Goal: Information Seeking & Learning: Compare options

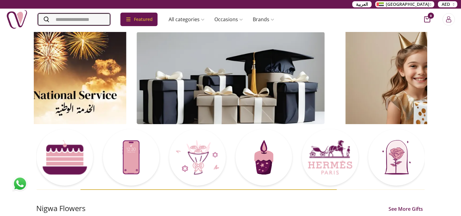
click at [68, 17] on input "Search" at bounding box center [74, 19] width 72 height 12
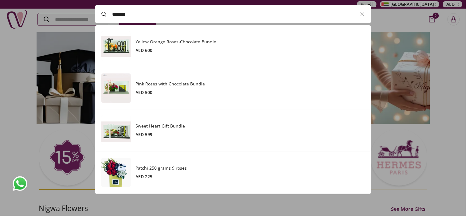
scroll to position [169, 275]
paste input "**********"
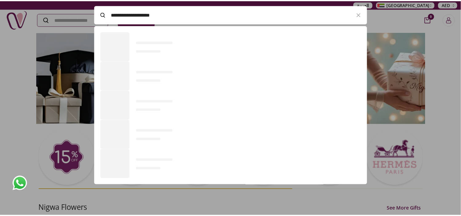
scroll to position [42, 275]
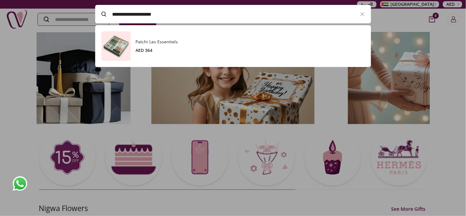
type input "**********"
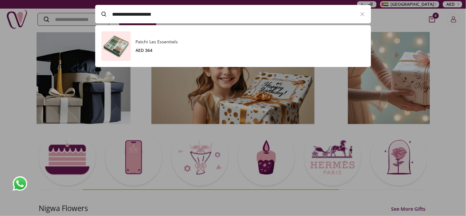
click at [161, 41] on h3 "Patchi Les Essentiels" at bounding box center [250, 42] width 229 height 6
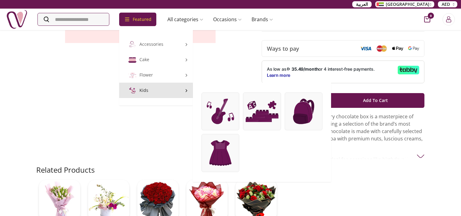
scroll to position [170, 0]
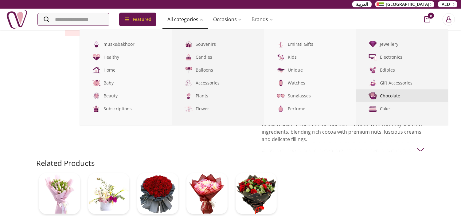
click at [401, 93] on link "Chocolate" at bounding box center [402, 95] width 92 height 13
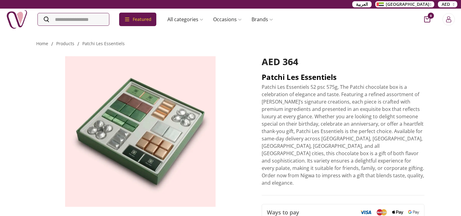
click at [283, 76] on h2 "Patchi Les Essentiels" at bounding box center [342, 77] width 163 height 10
copy h2 "Patchi Les Essentiels"
click at [282, 79] on h2 "Patchi Les Essentiels" at bounding box center [342, 77] width 163 height 10
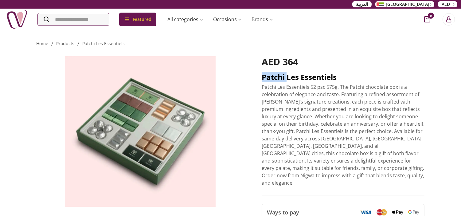
click at [282, 79] on h2 "Patchi Les Essentiels" at bounding box center [342, 77] width 163 height 10
click at [299, 161] on p "Patchi Les Essentiels 52 psc 575g, The Patchi chocolate box is a celebration of…" at bounding box center [342, 134] width 163 height 103
click at [292, 77] on h2 "Patchi Les Essentiels" at bounding box center [342, 77] width 163 height 10
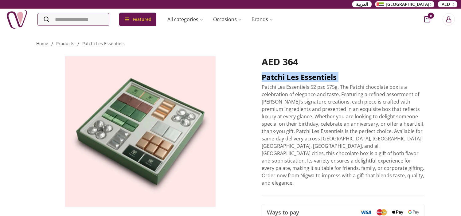
click at [292, 77] on h2 "Patchi Les Essentiels" at bounding box center [342, 77] width 163 height 10
copy h2 "Patchi Les Essentiels"
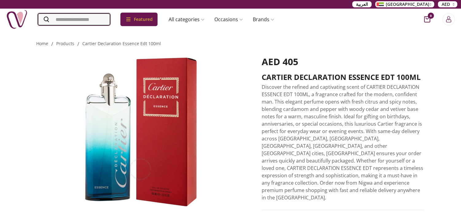
click at [99, 21] on input "Search" at bounding box center [74, 19] width 72 height 12
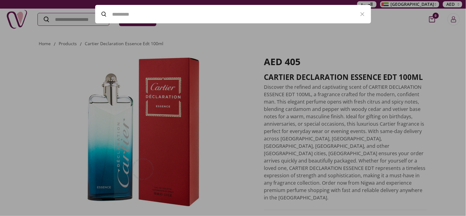
paste input "**********"
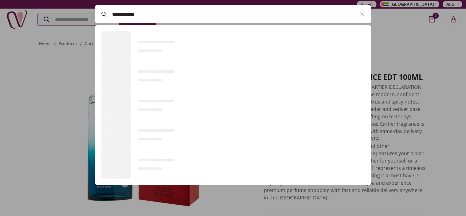
scroll to position [42, 275]
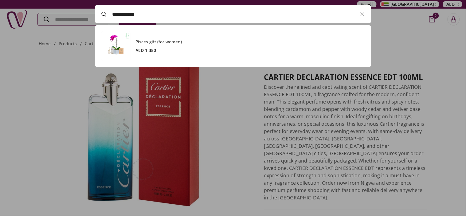
click at [212, 44] on h3 "Pisces gift (for women)" at bounding box center [250, 42] width 229 height 6
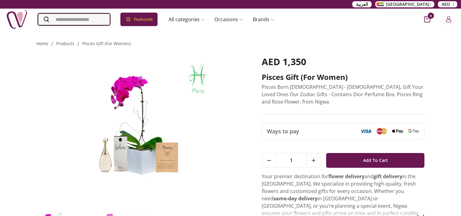
click at [69, 19] on input "Search" at bounding box center [74, 19] width 72 height 12
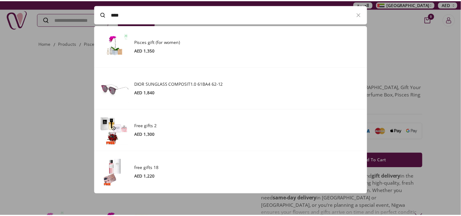
scroll to position [169, 275]
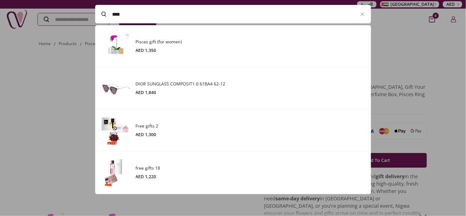
click at [30, 75] on div at bounding box center [233, 108] width 466 height 216
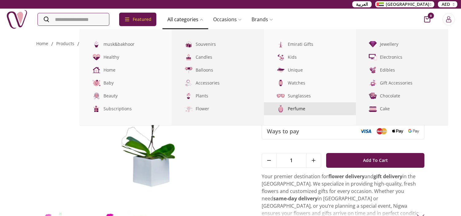
click at [309, 107] on link "Perfume" at bounding box center [310, 108] width 92 height 13
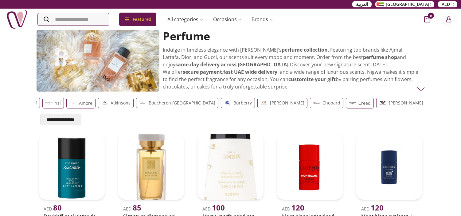
scroll to position [0, 161]
drag, startPoint x: 421, startPoint y: 88, endPoint x: 405, endPoint y: 87, distance: 16.9
click at [422, 88] on img at bounding box center [421, 89] width 8 height 8
click at [419, 85] on img at bounding box center [421, 89] width 8 height 8
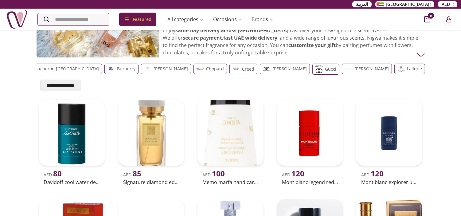
scroll to position [0, 303]
drag, startPoint x: 349, startPoint y: 69, endPoint x: 51, endPoint y: 54, distance: 298.7
click at [51, 54] on div "Perfume Indulge in timeless elegance with Nigwa’s perfume collection . Featurin…" at bounding box center [230, 203] width 393 height 415
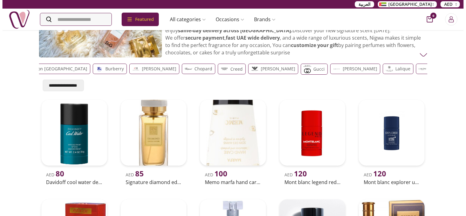
scroll to position [0, 321]
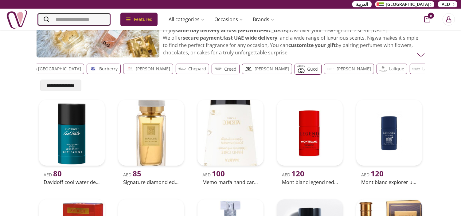
click at [90, 19] on input "Search" at bounding box center [74, 19] width 72 height 12
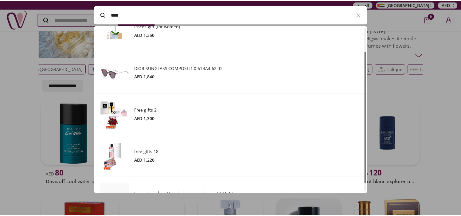
scroll to position [41, 0]
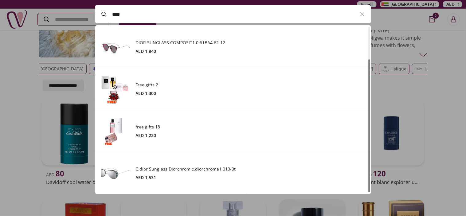
click at [454, 84] on div at bounding box center [233, 108] width 466 height 216
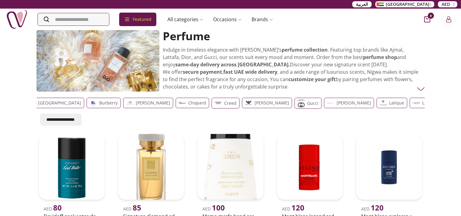
scroll to position [0, 1152]
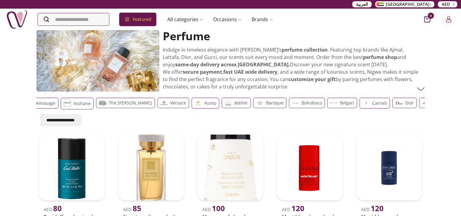
click at [392, 99] on div "Dior" at bounding box center [404, 103] width 24 height 10
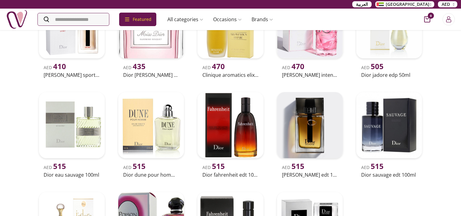
scroll to position [307, 0]
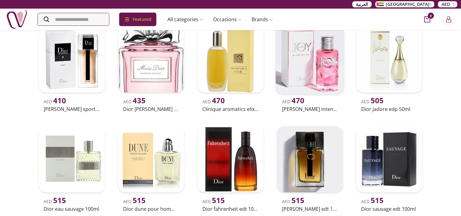
click at [319, 78] on img at bounding box center [309, 59] width 69 height 69
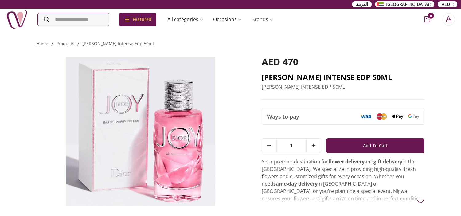
click at [306, 78] on h2 "DIOR JOY INTENSE EDP 50ML" at bounding box center [342, 77] width 163 height 10
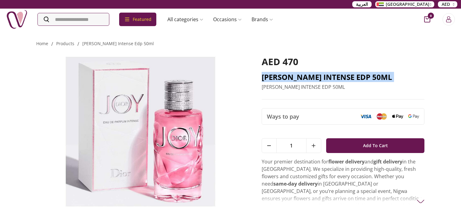
click at [306, 78] on h2 "DIOR JOY INTENSE EDP 50ML" at bounding box center [342, 77] width 163 height 10
copy h2 "DIOR JOY INTENSE EDP 50ML"
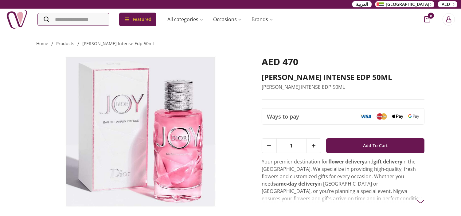
click at [408, 68] on div "AED 470" at bounding box center [342, 64] width 163 height 16
click at [349, 80] on h2 "DIOR JOY INTENSE EDP 50ML" at bounding box center [342, 77] width 163 height 10
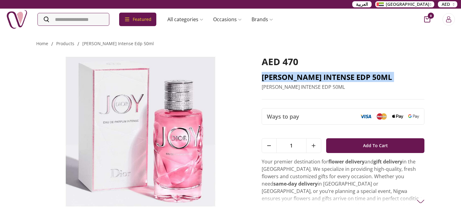
click at [349, 80] on h2 "DIOR JOY INTENSE EDP 50ML" at bounding box center [342, 77] width 163 height 10
copy h2 "DIOR JOY INTENSE EDP 50ML"
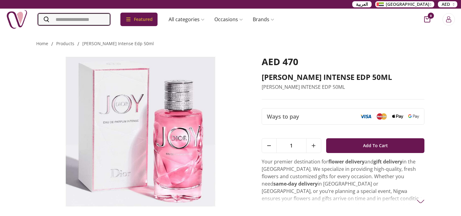
click at [102, 18] on input "Search" at bounding box center [74, 19] width 72 height 12
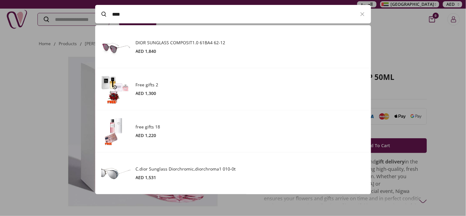
paste input "**********"
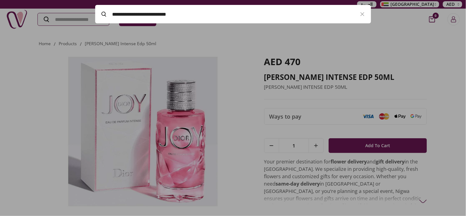
paste input "Search"
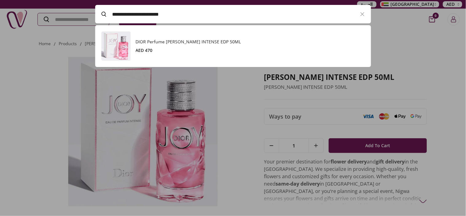
scroll to position [42, 275]
click at [197, 49] on div "AED 470" at bounding box center [250, 50] width 229 height 6
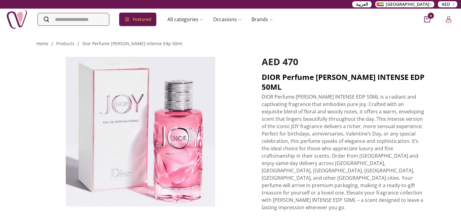
click at [326, 80] on h2 "DIOR Perfume Dior JOY INTENSE EDP 50ML" at bounding box center [342, 82] width 163 height 20
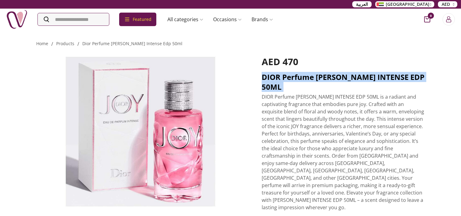
click at [326, 80] on h2 "DIOR Perfume Dior JOY INTENSE EDP 50ML" at bounding box center [342, 82] width 163 height 20
copy h2 "DIOR Perfume Dior JOY INTENSE EDP 50ML"
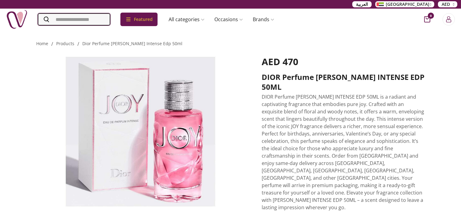
click at [74, 22] on input "Search" at bounding box center [74, 19] width 72 height 12
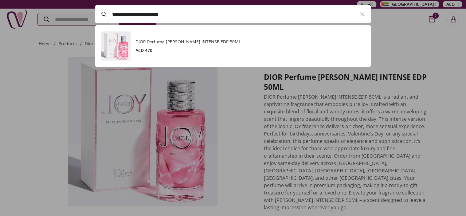
paste input "**********"
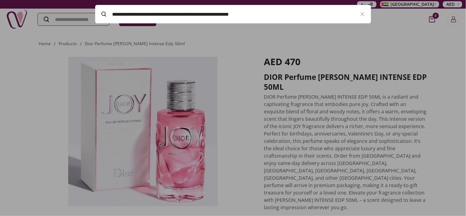
paste input "Search"
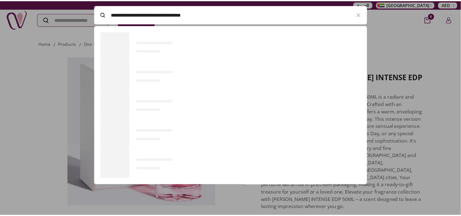
scroll to position [42, 275]
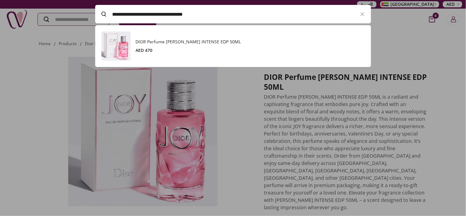
click at [169, 43] on h3 "DIOR Perfume Dior JOY INTENSE EDP 50ML" at bounding box center [250, 42] width 229 height 6
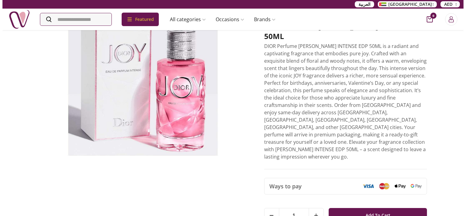
scroll to position [0, 0]
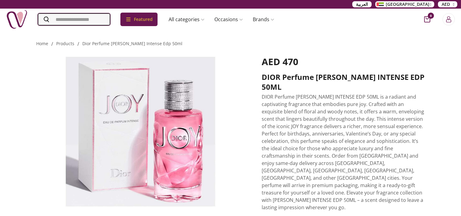
click at [68, 19] on input "Search" at bounding box center [74, 19] width 72 height 12
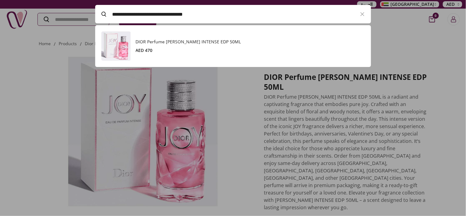
paste input "Search"
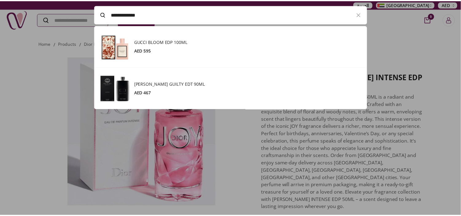
scroll to position [83, 275]
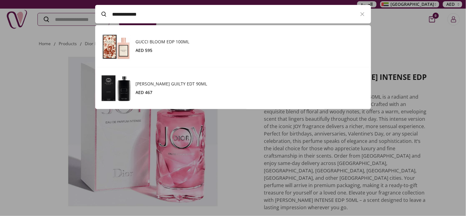
type input "**********"
click at [156, 47] on div "GUCCI BLOOM EDP 100ML AED 595" at bounding box center [250, 46] width 229 height 15
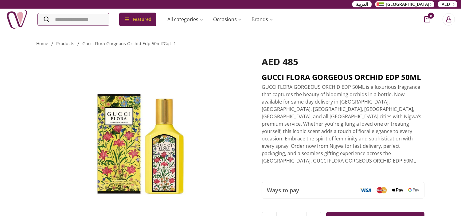
click at [348, 79] on h2 "GUCCI FLORA GORGEOUS ORCHID EDP 50ML" at bounding box center [342, 77] width 163 height 10
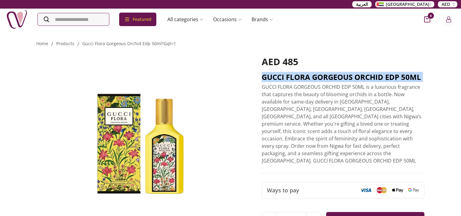
click at [348, 79] on h2 "GUCCI FLORA GORGEOUS ORCHID EDP 50ML" at bounding box center [342, 77] width 163 height 10
copy h2 "GUCCI FLORA GORGEOUS ORCHID EDP 50ML"
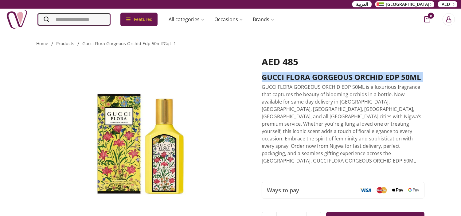
click at [67, 18] on input "Search" at bounding box center [74, 19] width 72 height 12
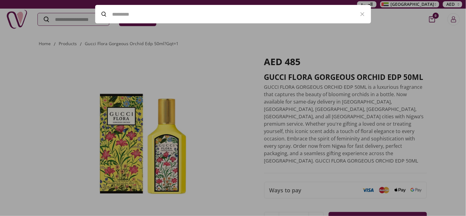
paste input "**********"
type input "**********"
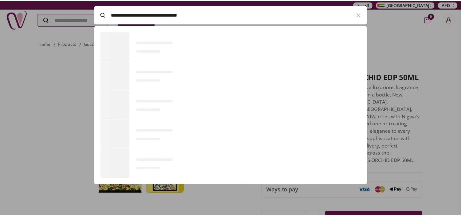
scroll to position [42, 275]
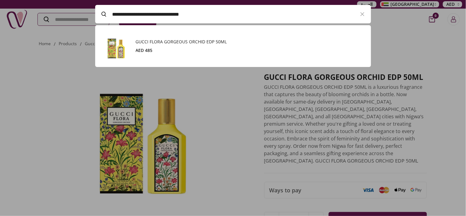
drag, startPoint x: 152, startPoint y: 47, endPoint x: 155, endPoint y: 49, distance: 4.0
click at [152, 47] on div "AED 485" at bounding box center [250, 50] width 229 height 6
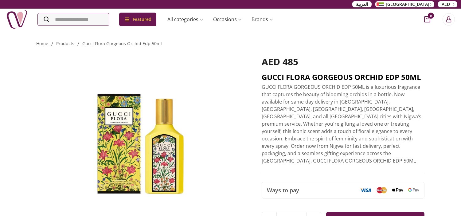
click at [326, 76] on h2 "GUCCI FLORA GORGEOUS ORCHID EDP 50ML" at bounding box center [342, 77] width 163 height 10
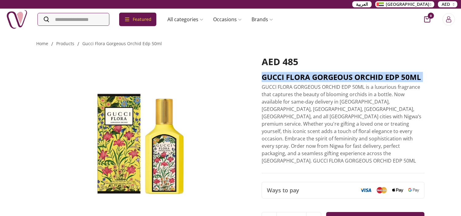
click at [326, 76] on h2 "GUCCI FLORA GORGEOUS ORCHID EDP 50ML" at bounding box center [342, 77] width 163 height 10
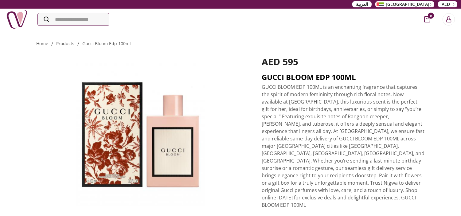
click at [295, 75] on h2 "GUCCI BLOOM EDP 100ML" at bounding box center [342, 77] width 163 height 10
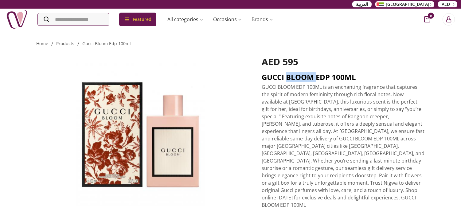
click at [295, 75] on h2 "GUCCI BLOOM EDP 100ML" at bounding box center [342, 77] width 163 height 10
copy h2 "GUCCI BLOOM EDP 100ML"
